Goal: Task Accomplishment & Management: Use online tool/utility

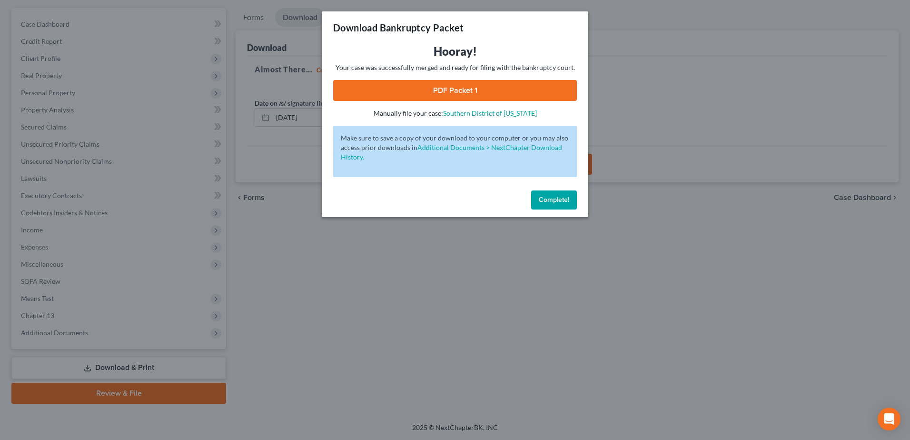
click at [551, 201] on span "Complete!" at bounding box center [554, 200] width 30 height 8
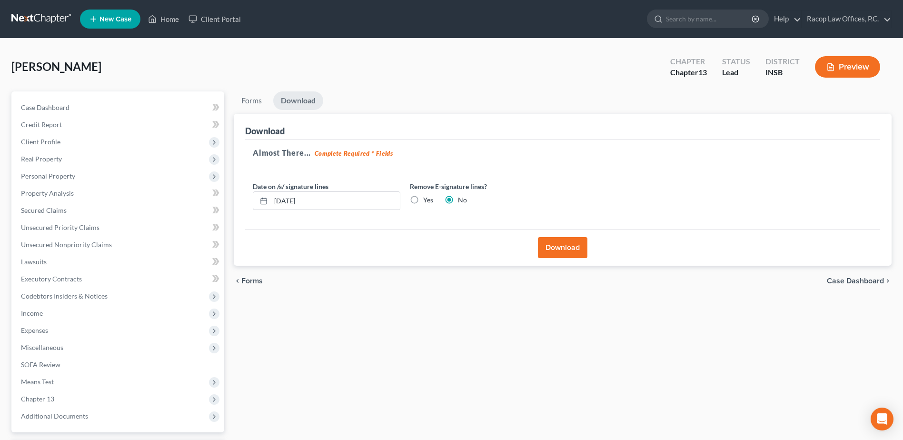
click at [31, 20] on link at bounding box center [41, 18] width 61 height 17
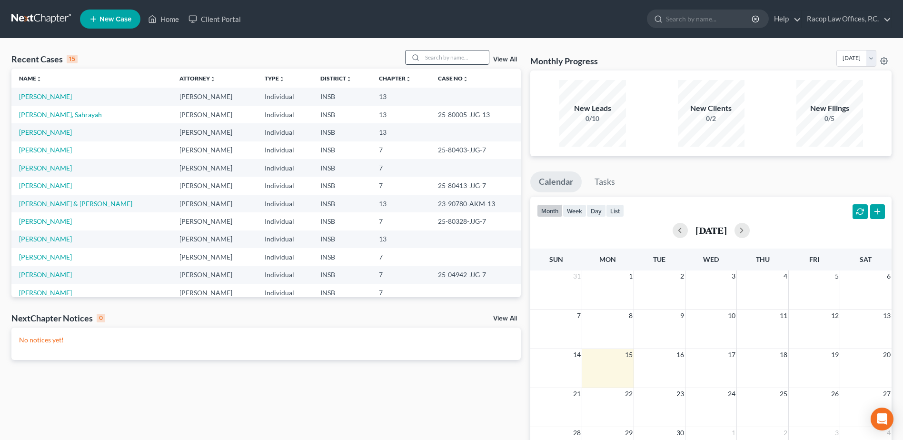
click at [423, 57] on div at bounding box center [414, 57] width 17 height 14
click at [433, 59] on input "search" at bounding box center [455, 57] width 67 height 14
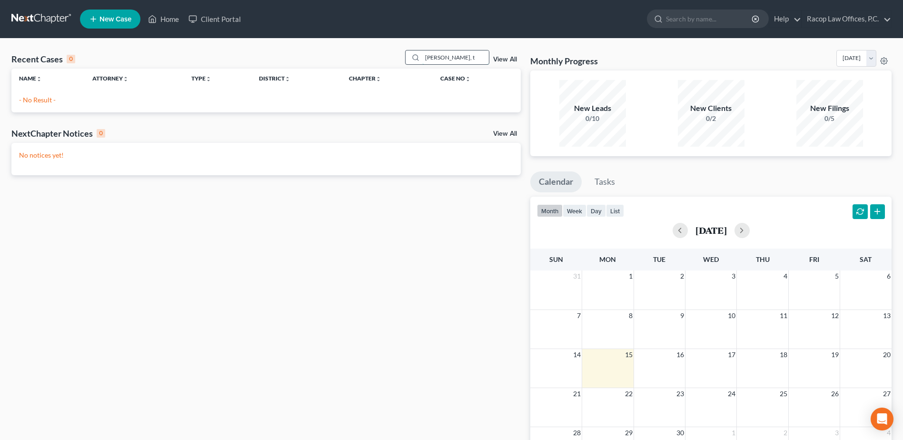
click at [459, 59] on input "williams, t" at bounding box center [455, 57] width 67 height 14
type input "williams, l"
click at [457, 58] on input "williams, l" at bounding box center [455, 57] width 67 height 14
click at [22, 16] on link at bounding box center [41, 18] width 61 height 17
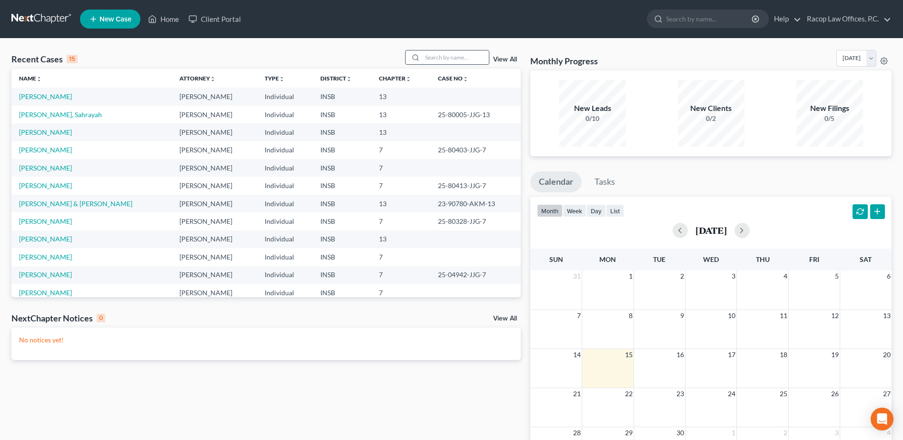
click at [434, 60] on input "search" at bounding box center [455, 57] width 67 height 14
type input "williams"
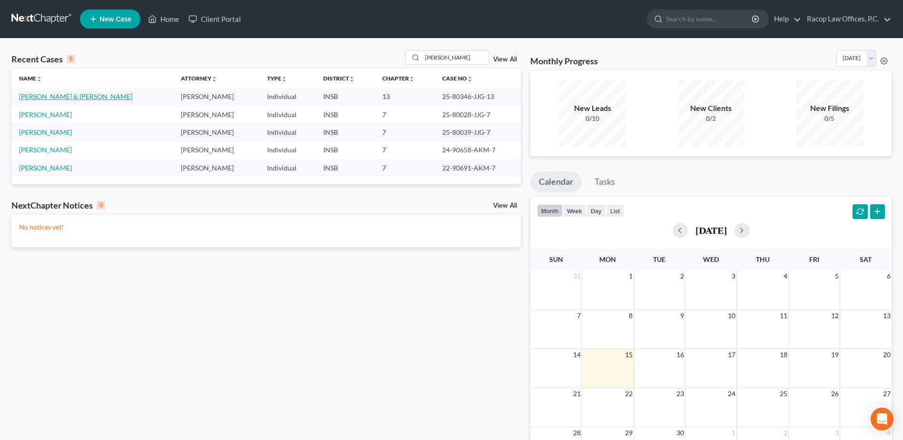
click at [44, 95] on link "Williams, Lamont & Tonia" at bounding box center [75, 96] width 113 height 8
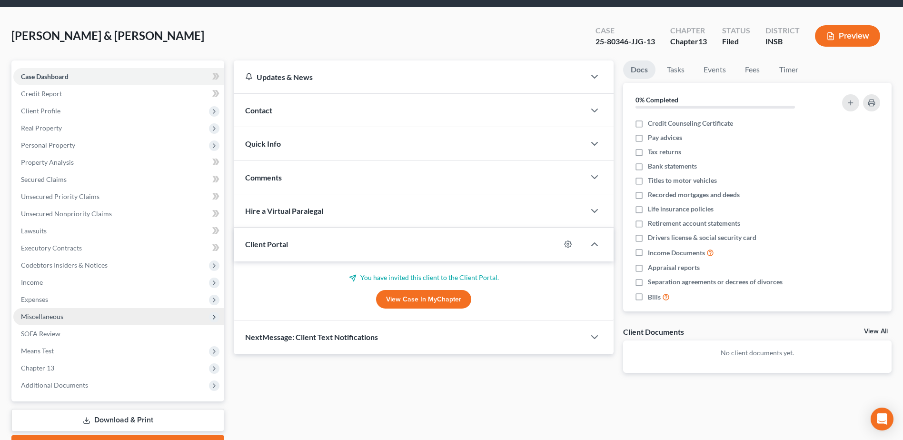
scroll to position [48, 0]
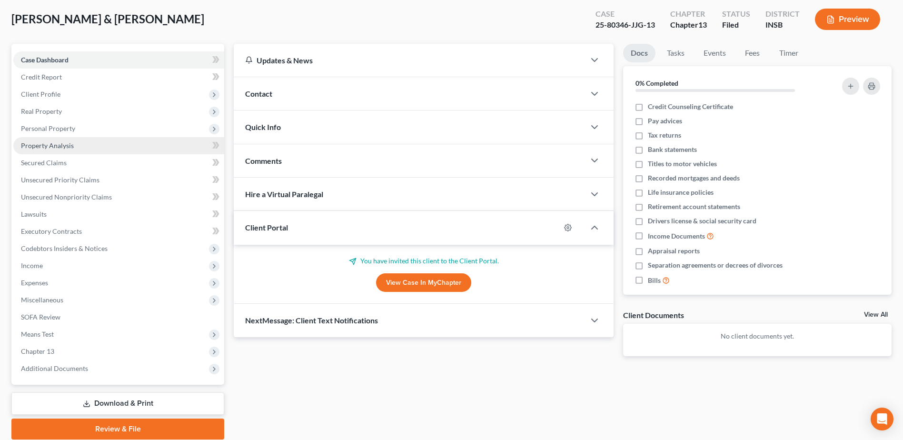
click at [38, 149] on span "Property Analysis" at bounding box center [47, 145] width 53 height 8
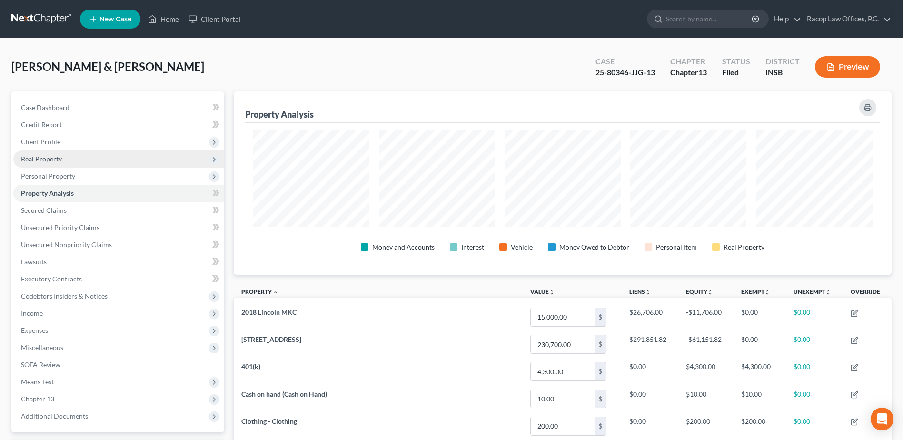
click at [46, 160] on span "Real Property" at bounding box center [41, 159] width 41 height 8
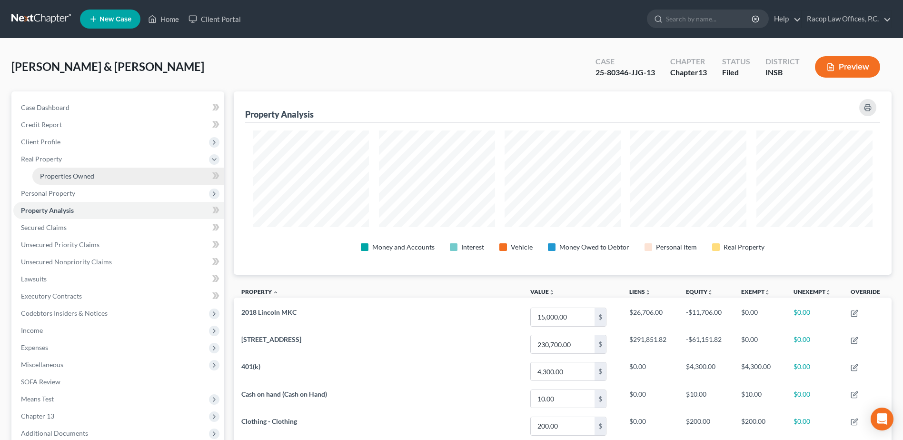
click at [57, 174] on span "Properties Owned" at bounding box center [67, 176] width 54 height 8
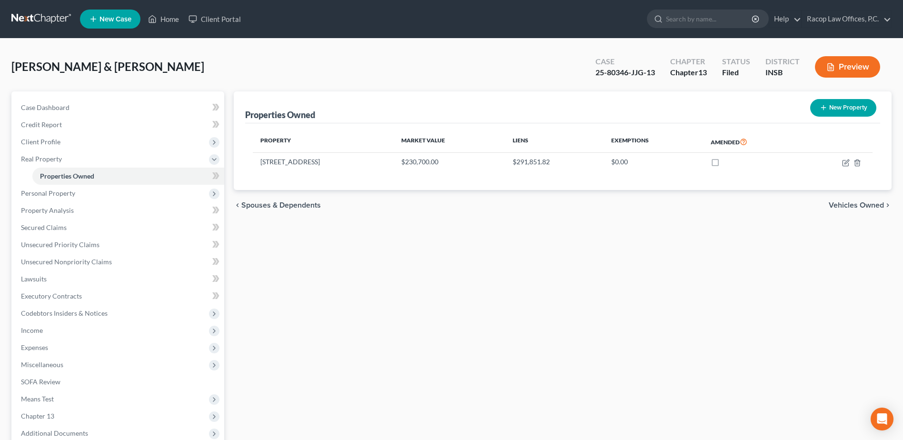
click at [40, 20] on link at bounding box center [41, 18] width 61 height 17
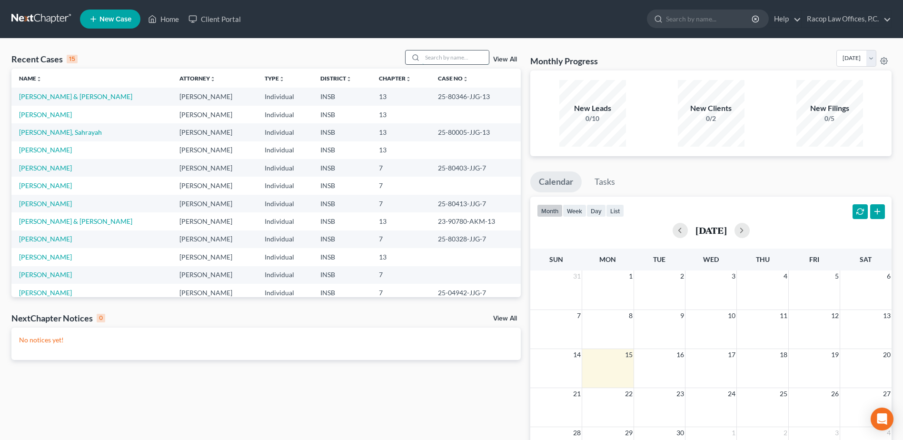
drag, startPoint x: 425, startPoint y: 55, endPoint x: 434, endPoint y: 55, distance: 8.6
click at [427, 55] on input "search" at bounding box center [455, 57] width 67 height 14
type input "merriman"
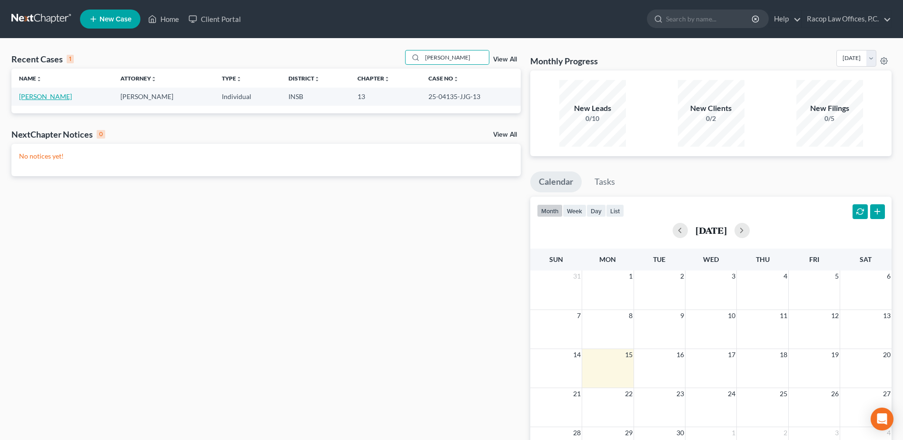
click at [34, 98] on link "Merriman, Mark" at bounding box center [45, 96] width 53 height 8
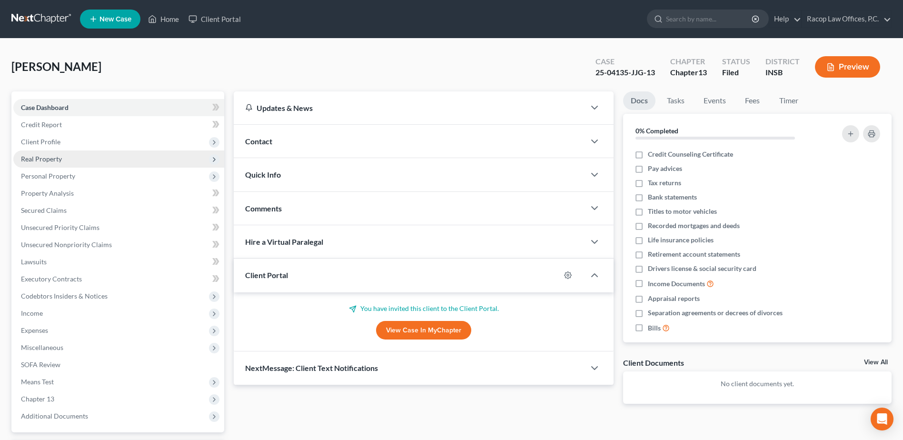
click at [47, 159] on span "Real Property" at bounding box center [41, 159] width 41 height 8
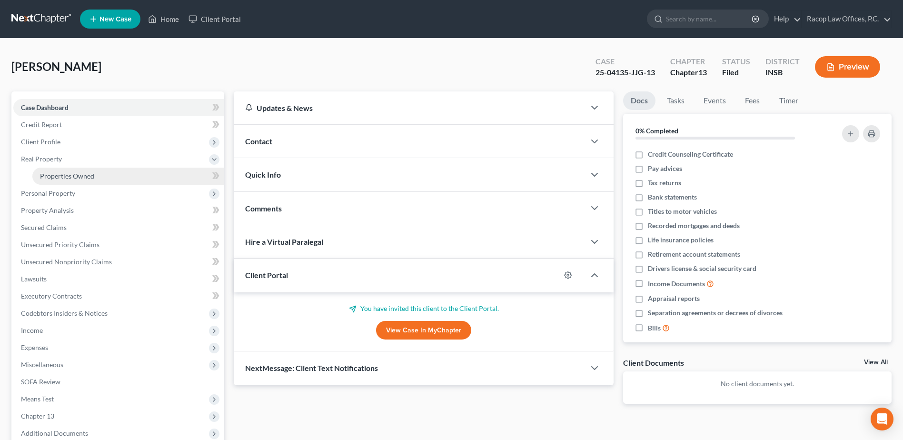
click at [63, 174] on span "Properties Owned" at bounding box center [67, 176] width 54 height 8
